Goal: Task Accomplishment & Management: Manage account settings

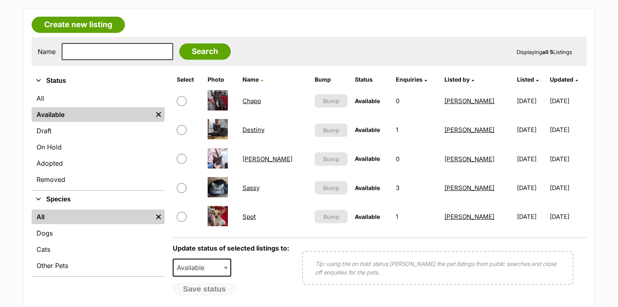
click at [258, 187] on link "Sassy" at bounding box center [251, 188] width 17 height 8
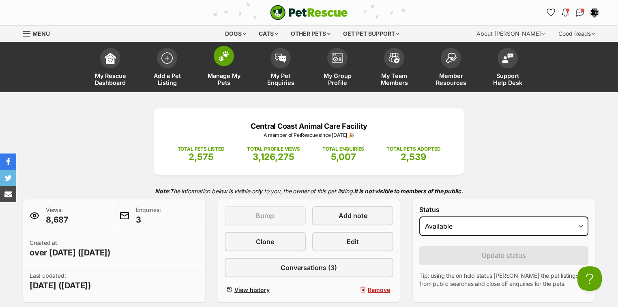
click at [225, 56] on img at bounding box center [223, 56] width 11 height 11
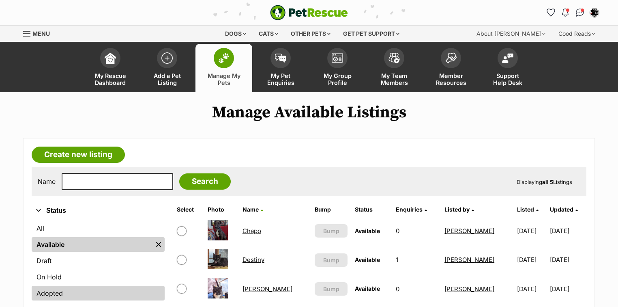
click at [49, 290] on link "Adopted" at bounding box center [98, 292] width 133 height 15
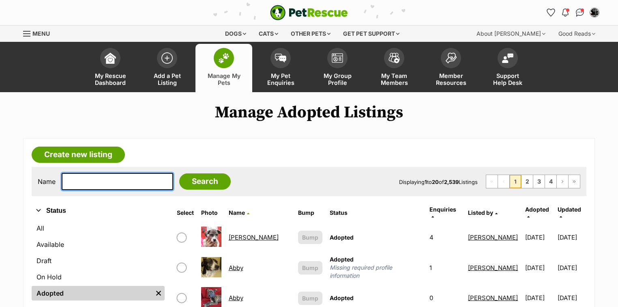
click at [74, 180] on input "text" at bounding box center [118, 181] width 112 height 17
type input "harper"
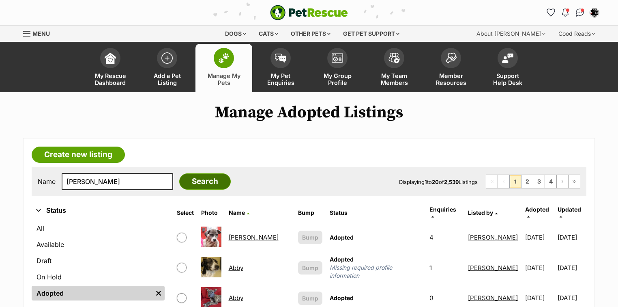
click at [206, 183] on input "Search" at bounding box center [205, 181] width 52 height 16
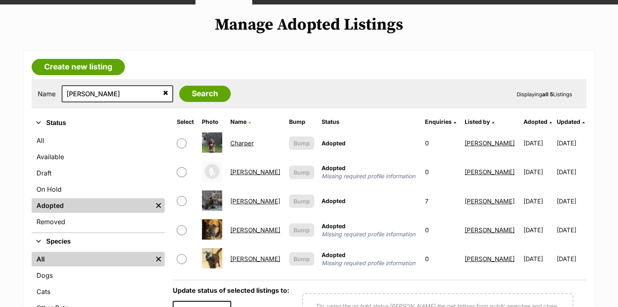
scroll to position [97, 0]
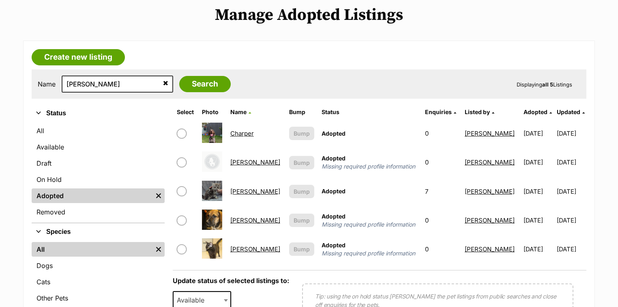
click at [248, 190] on link "[PERSON_NAME]" at bounding box center [255, 191] width 50 height 8
